Goal: Task Accomplishment & Management: Complete application form

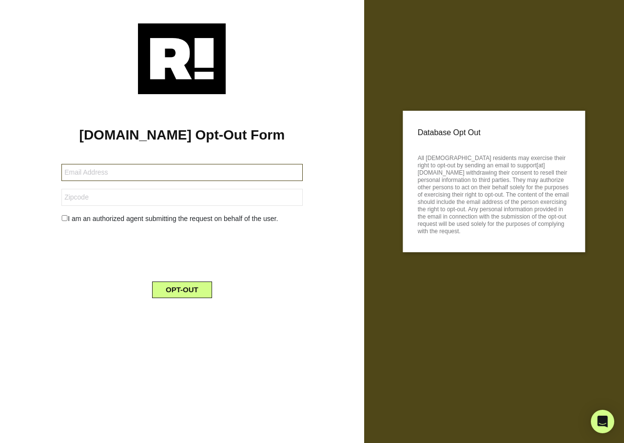
type input "[EMAIL_ADDRESS][DOMAIN_NAME]"
type input "66777"
type input "calvelloloriann@gmail.com"
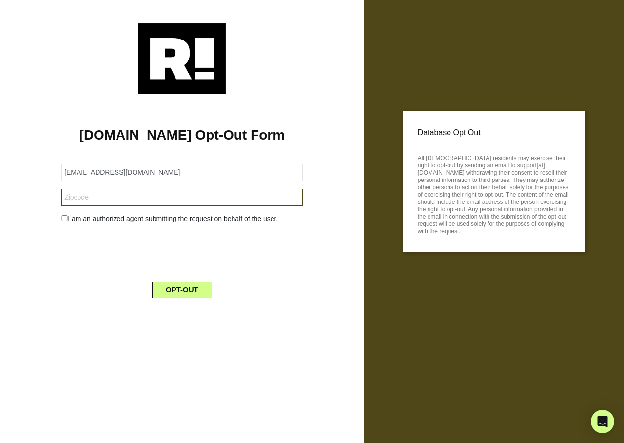
type input "38008"
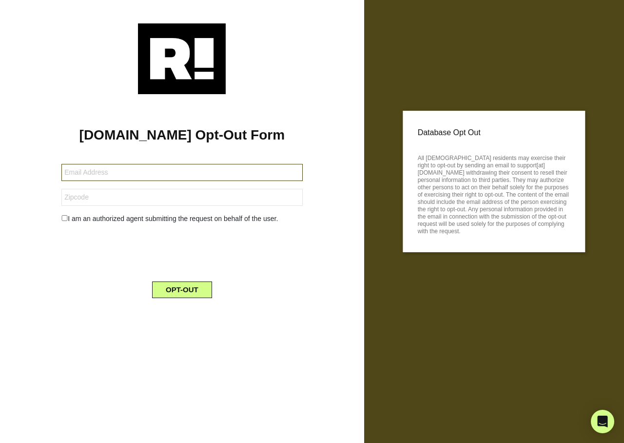
type input "[PERSON_NAME][EMAIL_ADDRESS][DOMAIN_NAME]"
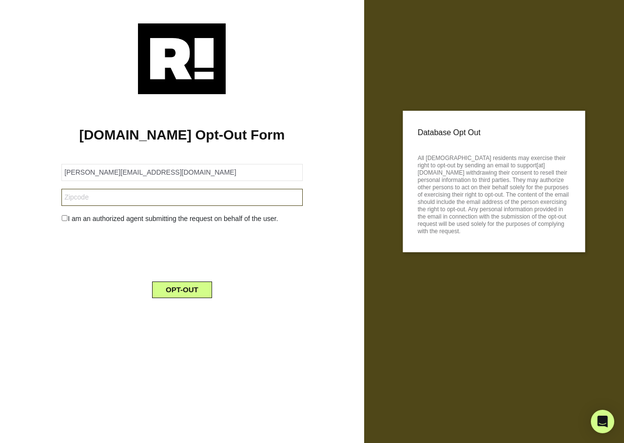
type input "56601"
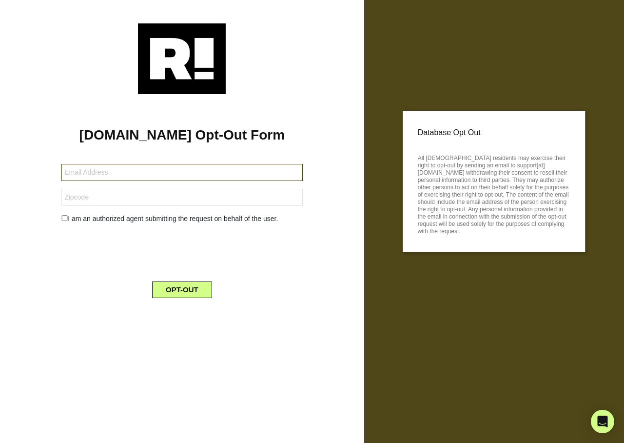
type input "[EMAIL_ADDRESS][DOMAIN_NAME]"
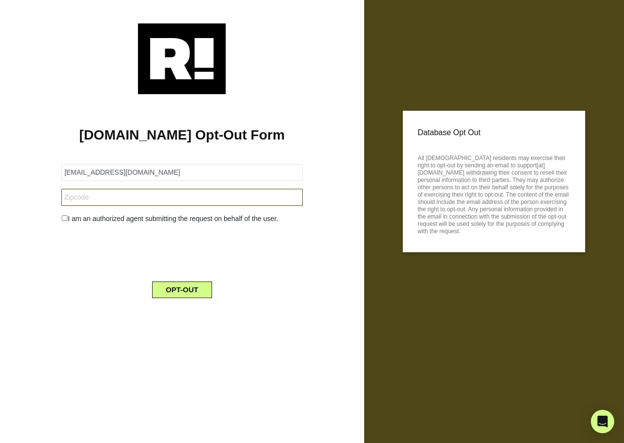
type input "99723"
